Goal: Transaction & Acquisition: Purchase product/service

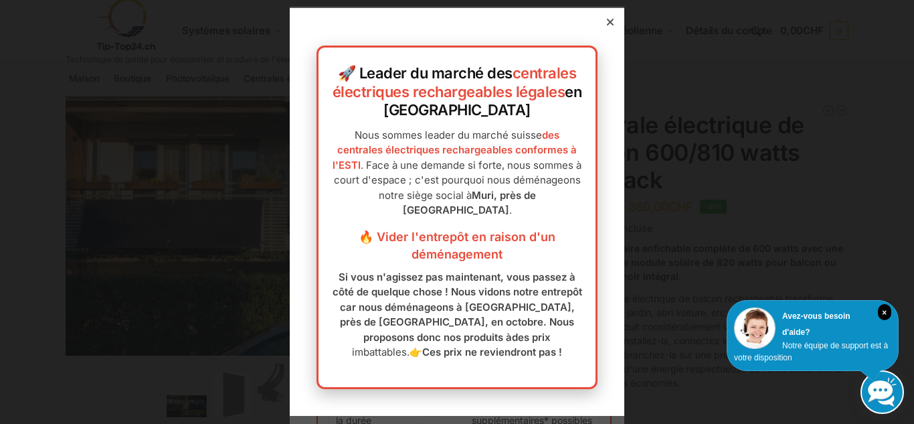
click at [613, 19] on icon at bounding box center [610, 22] width 7 height 7
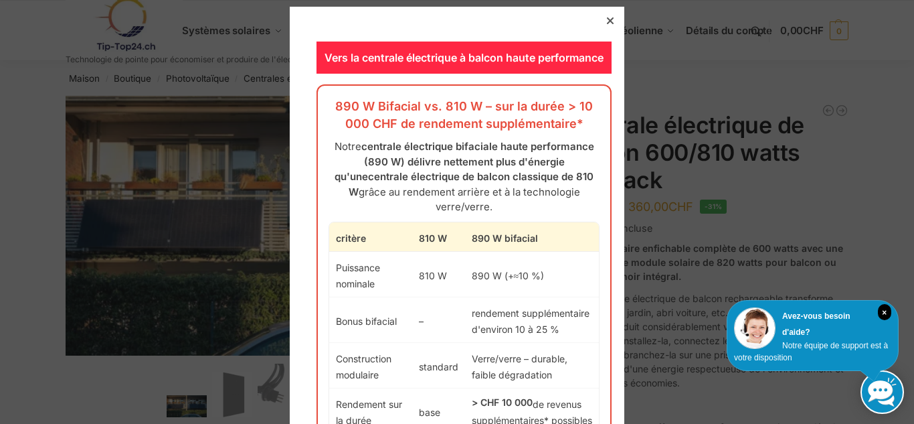
click at [608, 23] on icon at bounding box center [610, 20] width 7 height 7
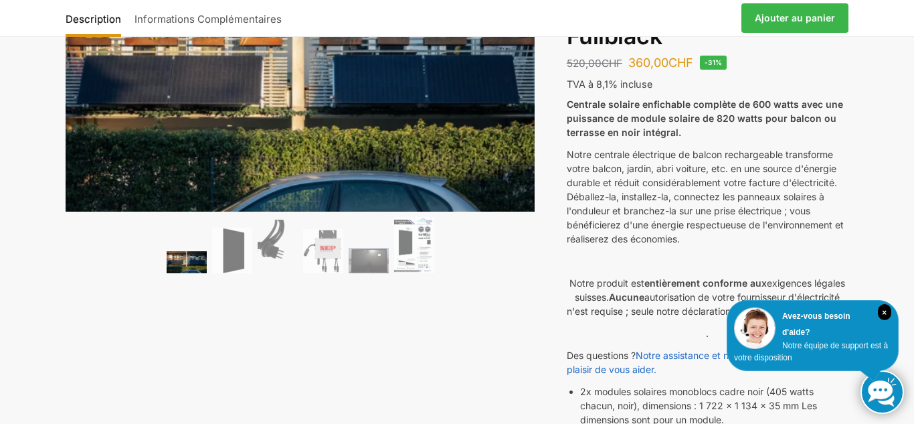
scroll to position [145, 0]
click at [327, 258] on img at bounding box center [323, 250] width 40 height 44
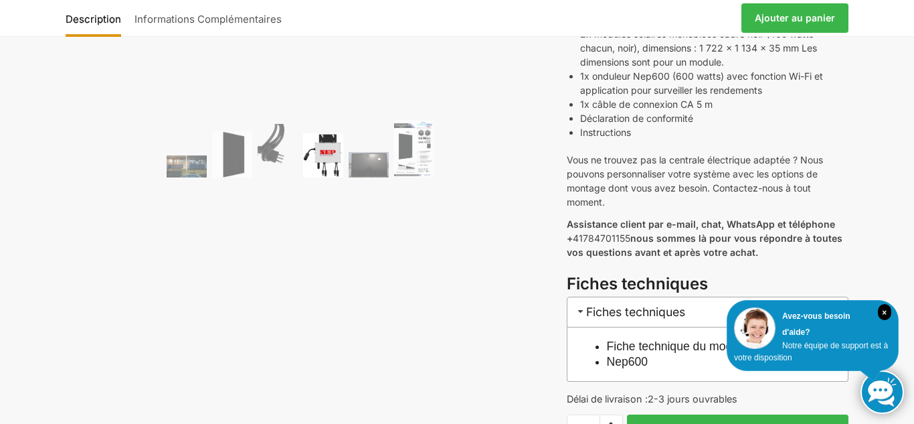
scroll to position [408, 0]
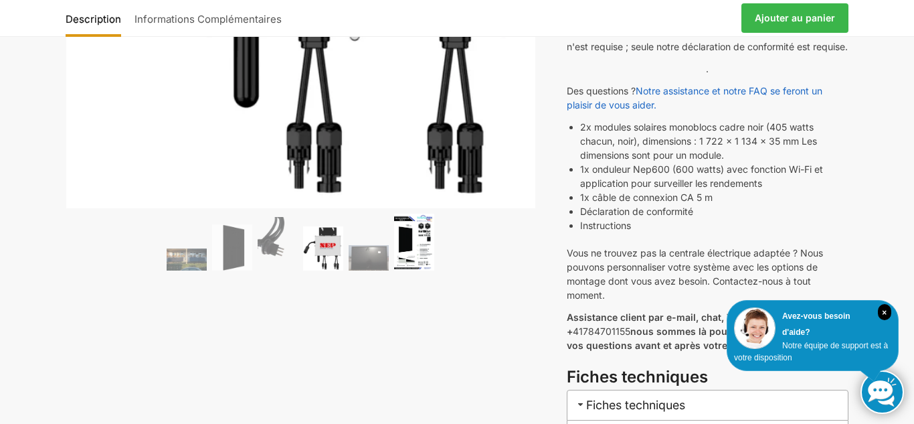
click at [410, 244] on img at bounding box center [414, 242] width 40 height 57
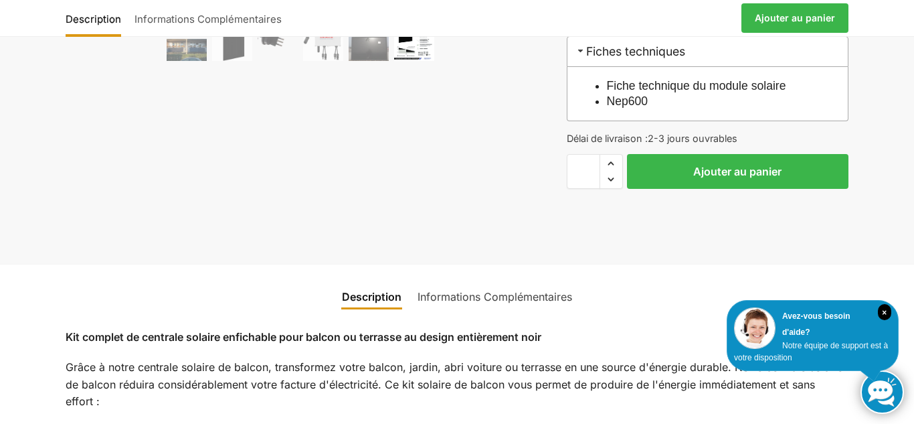
scroll to position [768, 0]
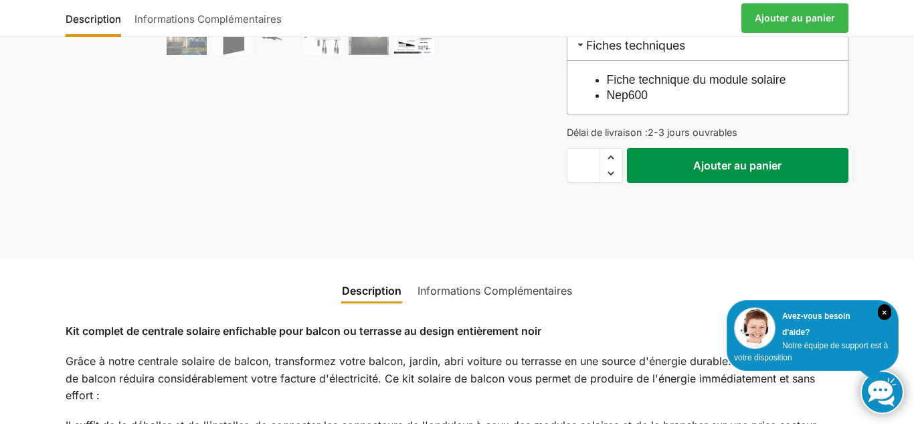
click at [700, 172] on font "Ajouter au panier" at bounding box center [737, 165] width 88 height 13
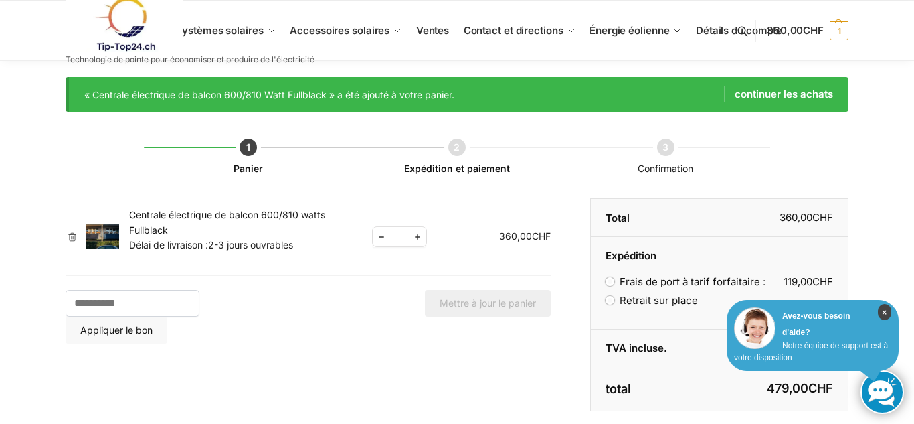
click at [887, 313] on icon "×" at bounding box center [884, 312] width 13 height 16
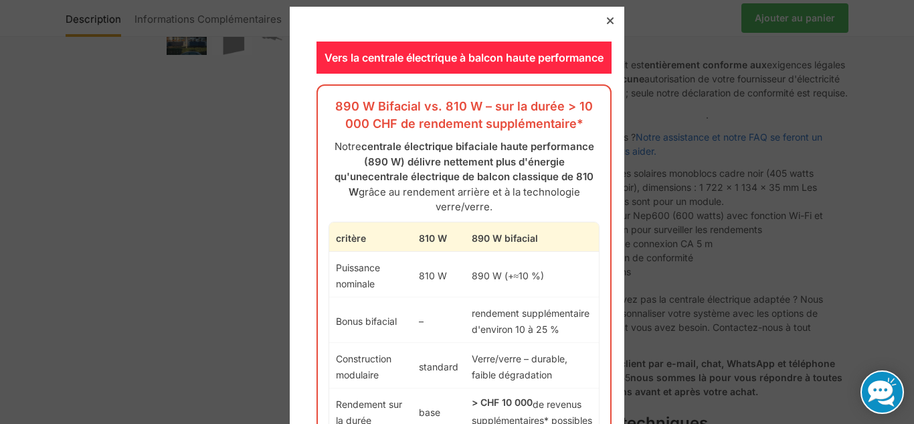
click at [610, 18] on icon at bounding box center [610, 20] width 7 height 7
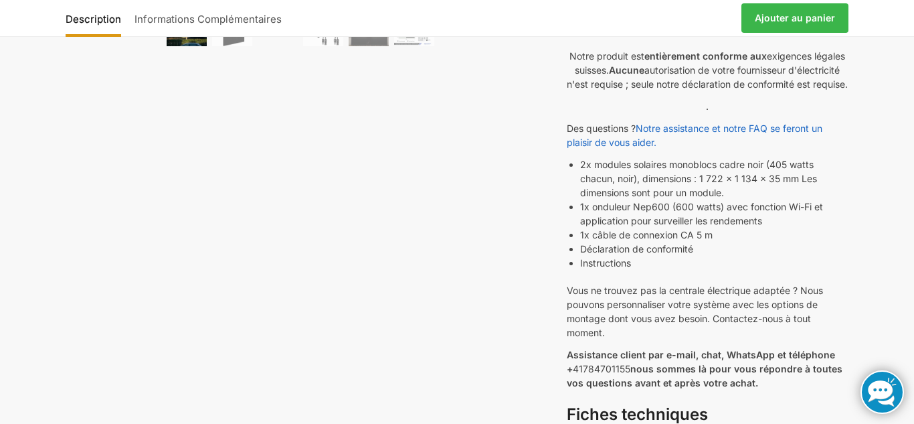
scroll to position [371, 0]
click at [806, 21] on font "Ajouter au panier" at bounding box center [795, 17] width 80 height 11
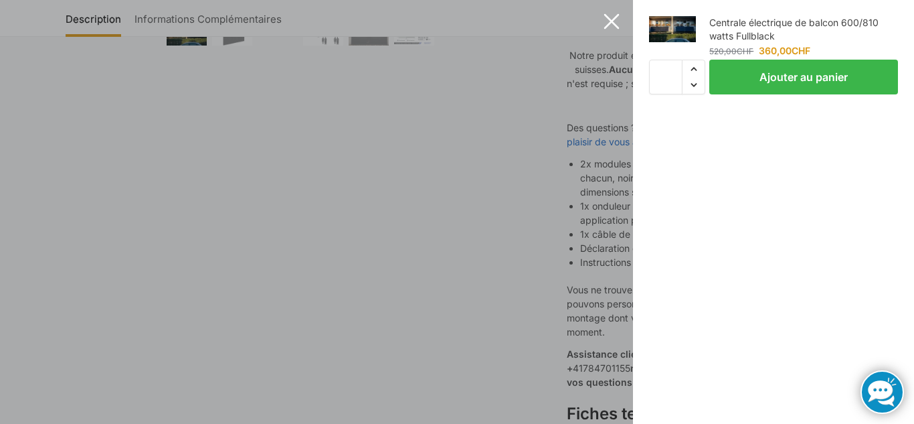
click at [612, 20] on button "Fermer le collant ajouter au panier" at bounding box center [611, 21] width 37 height 37
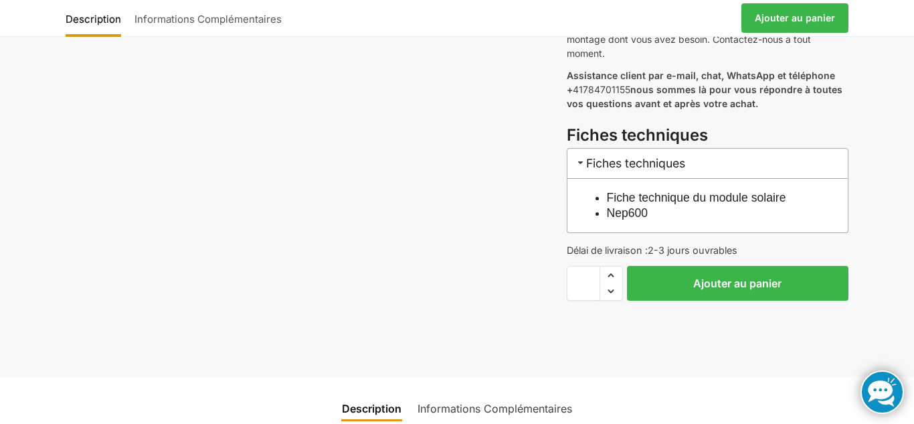
scroll to position [672, 0]
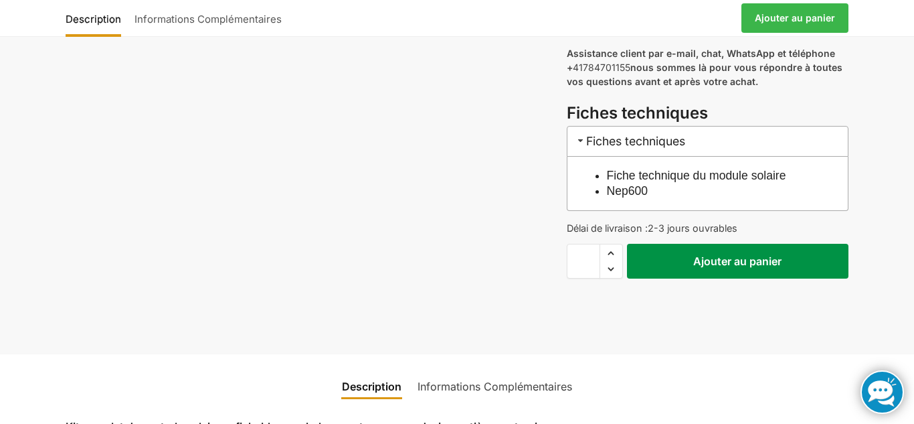
click at [740, 278] on button "Ajouter au panier" at bounding box center [738, 261] width 222 height 35
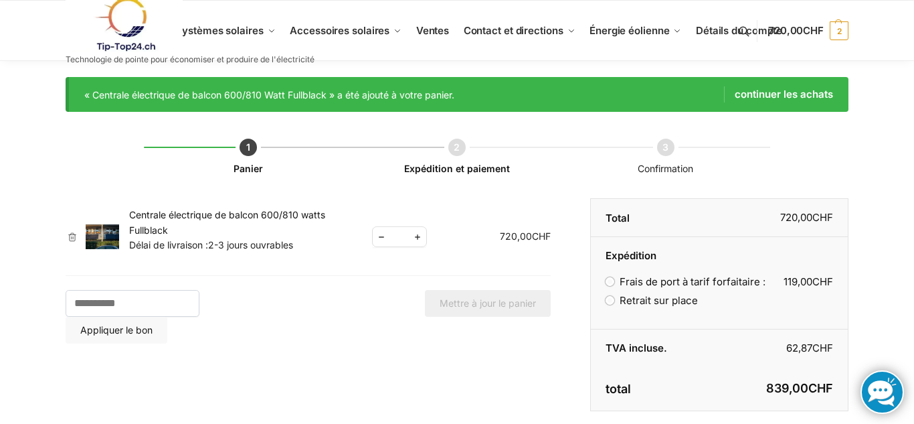
click at [382, 238] on span "Reduce quantity" at bounding box center [381, 236] width 17 height 17
type input "*"
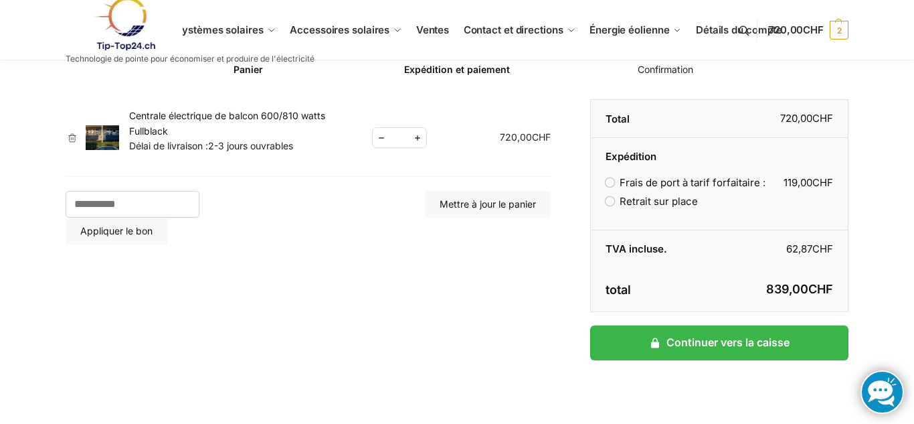
scroll to position [100, 0]
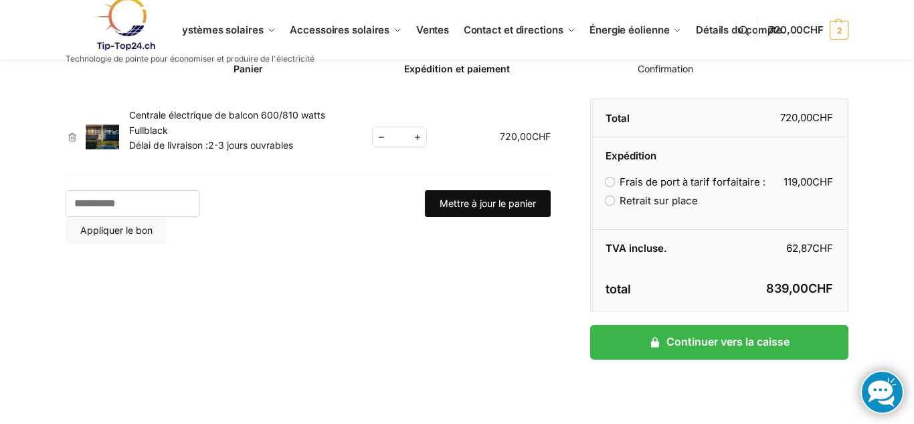
click at [499, 207] on font "Mettre à jour le panier" at bounding box center [488, 202] width 96 height 11
